Goal: Information Seeking & Learning: Check status

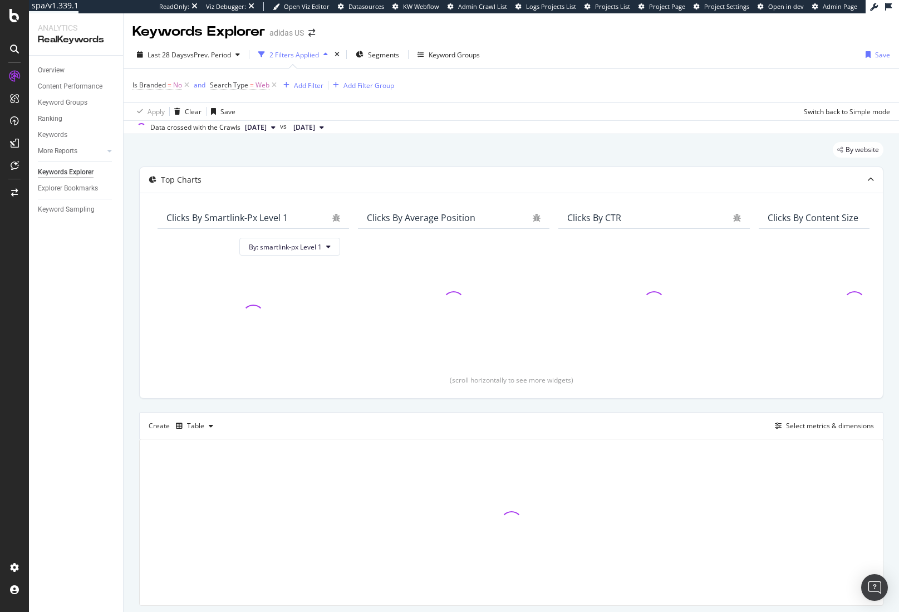
click at [63, 326] on div "Overview Content Performance Keyword Groups Ranking Keywords More Reports Count…" at bounding box center [76, 334] width 94 height 556
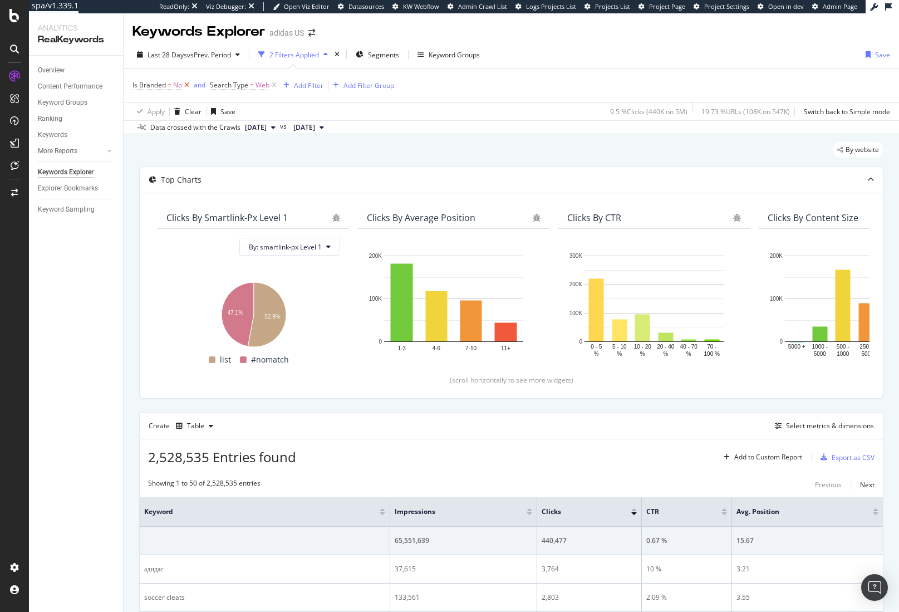
click at [186, 83] on icon at bounding box center [186, 85] width 9 height 11
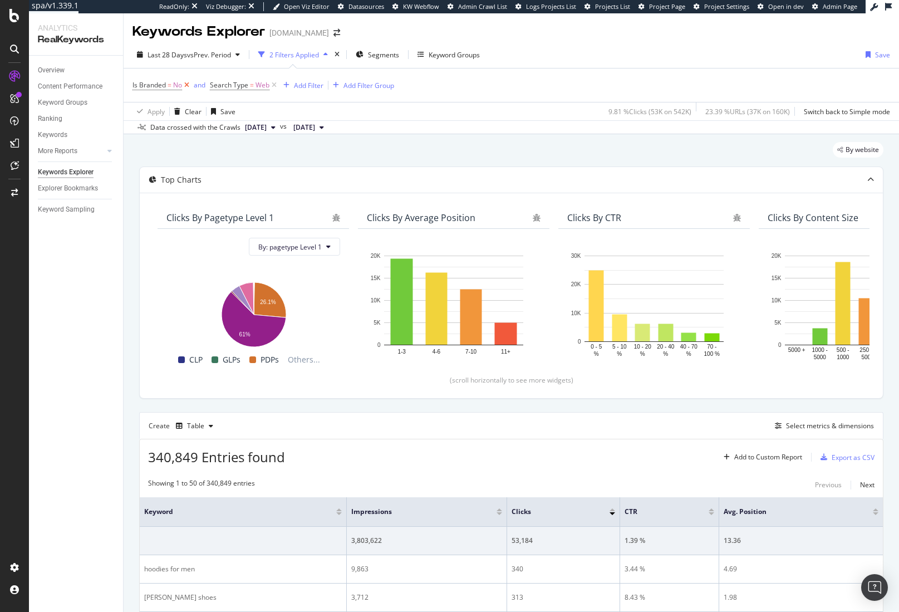
click at [188, 84] on icon at bounding box center [186, 85] width 9 height 11
